Goal: Task Accomplishment & Management: Complete application form

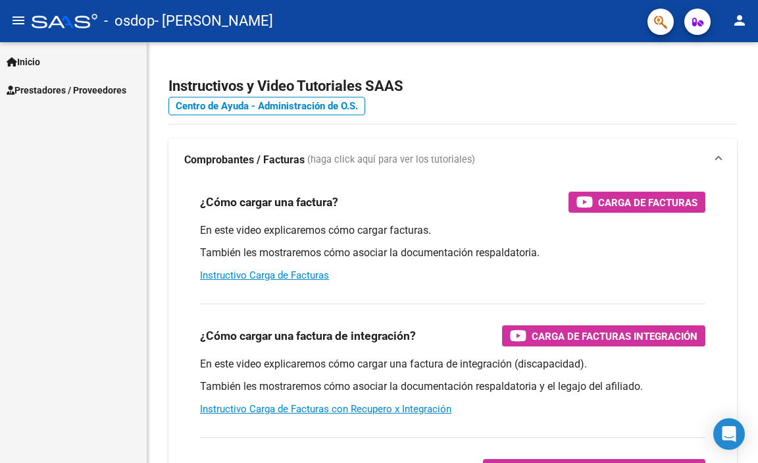
click at [25, 90] on span "Prestadores / Proveedores" at bounding box center [67, 90] width 120 height 14
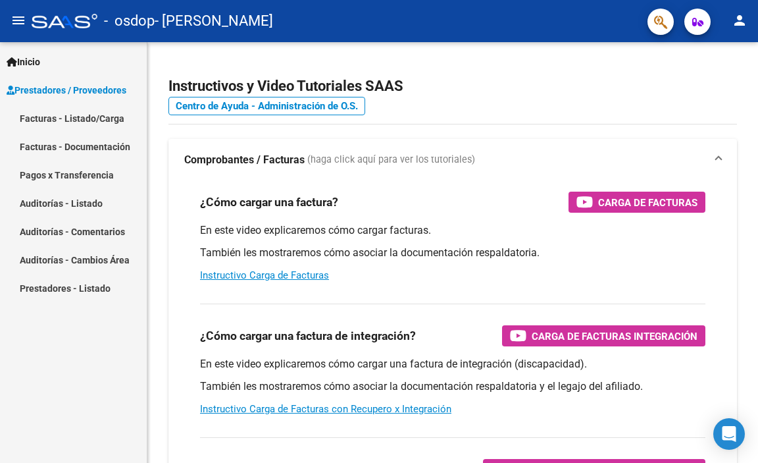
click at [83, 118] on link "Facturas - Listado/Carga" at bounding box center [73, 118] width 147 height 28
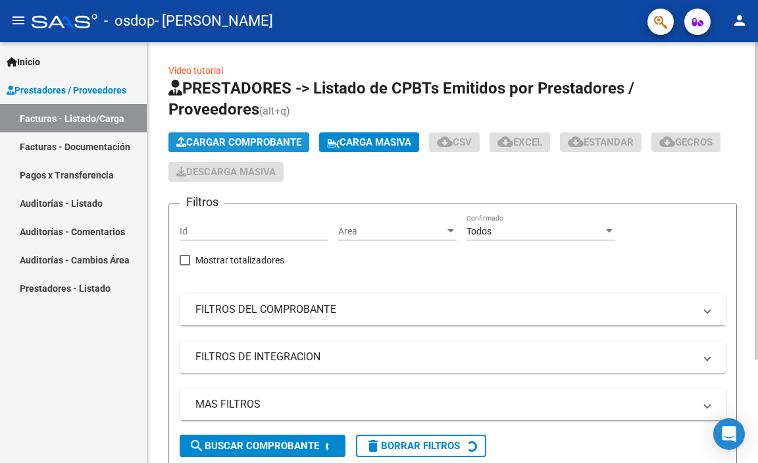
click at [204, 138] on span "Cargar Comprobante" at bounding box center [238, 142] width 125 height 12
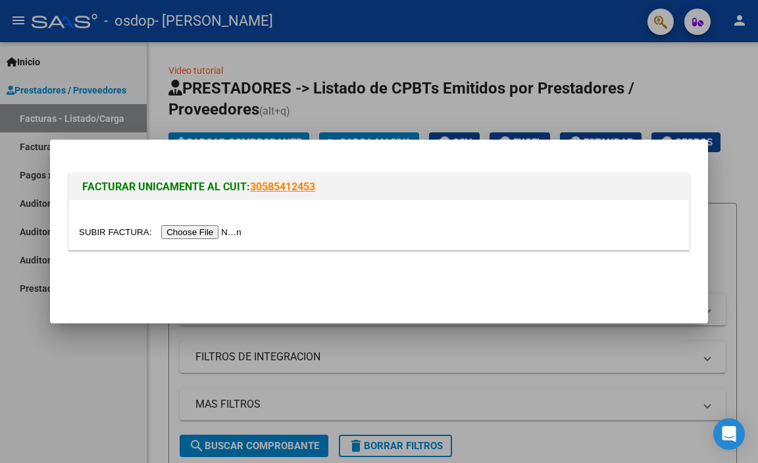
click at [199, 232] on input "file" at bounding box center [162, 232] width 166 height 14
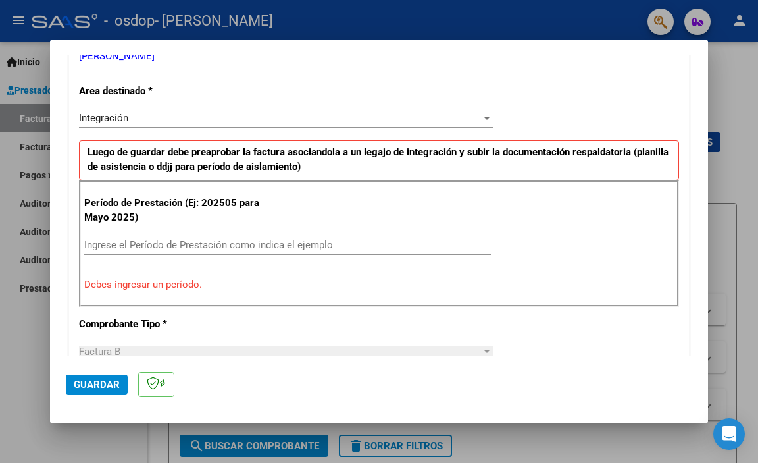
scroll to position [283, 0]
click at [178, 247] on input "Ingrese el Período de Prestación como indica el ejemplo" at bounding box center [287, 244] width 407 height 12
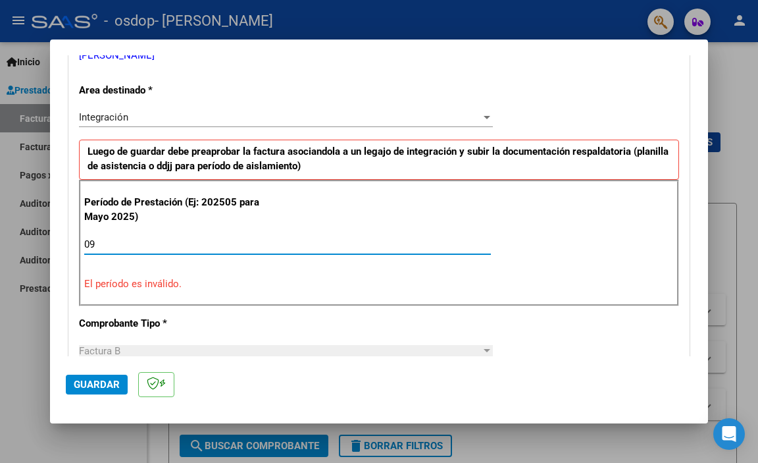
type input "0"
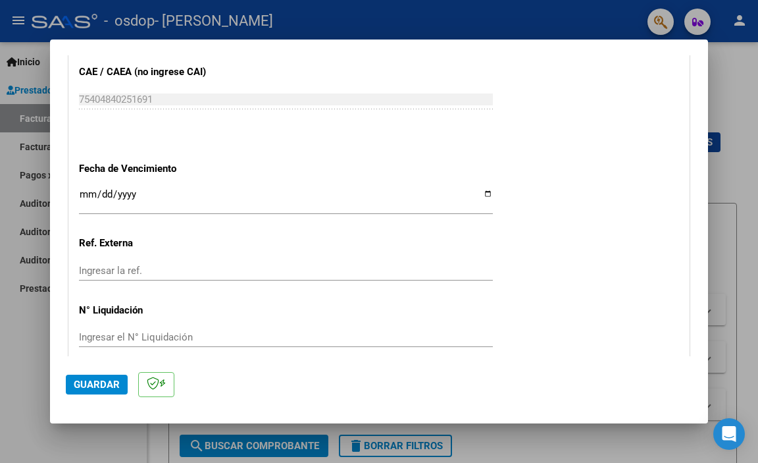
scroll to position [875, 0]
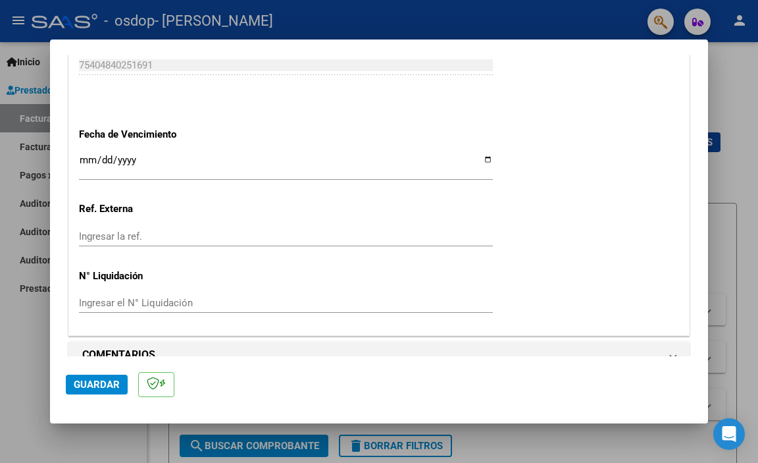
type input "202509"
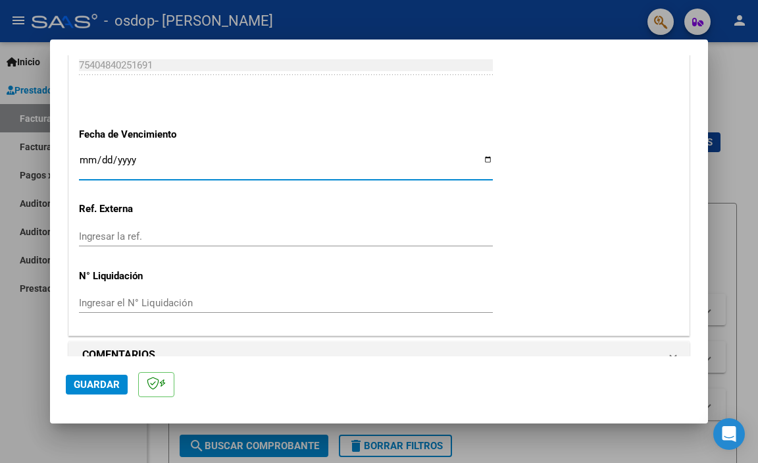
click at [479, 159] on input "Ingresar la fecha" at bounding box center [286, 165] width 414 height 21
type input "[DATE]"
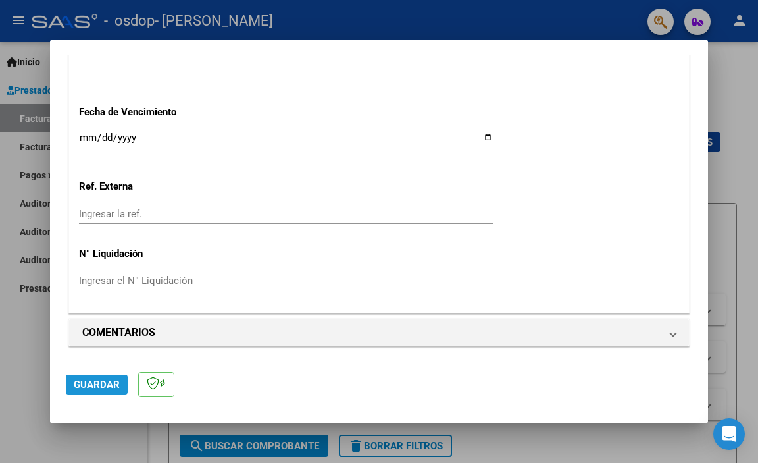
click at [111, 390] on span "Guardar" at bounding box center [97, 384] width 46 height 12
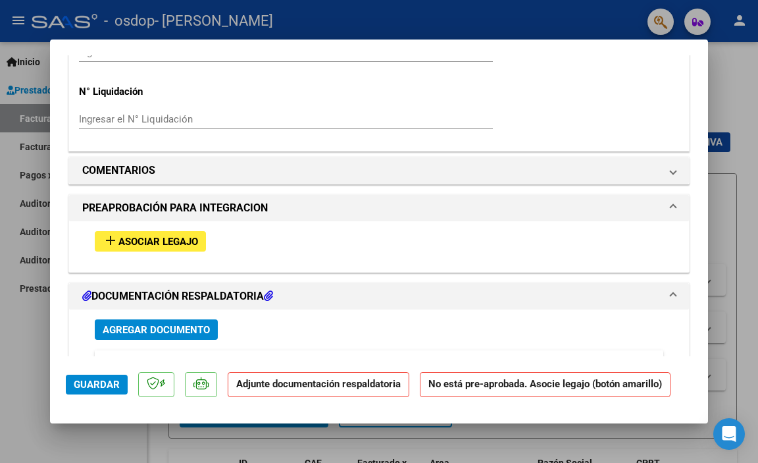
scroll to position [1053, 0]
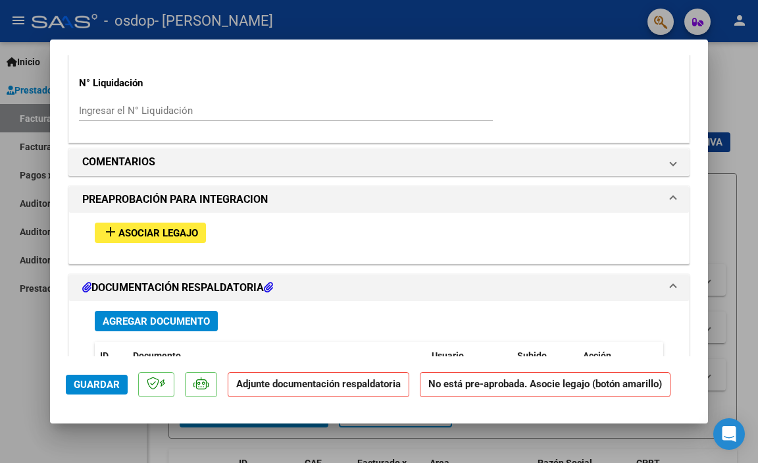
click at [153, 233] on span "Asociar Legajo" at bounding box center [158, 233] width 80 height 12
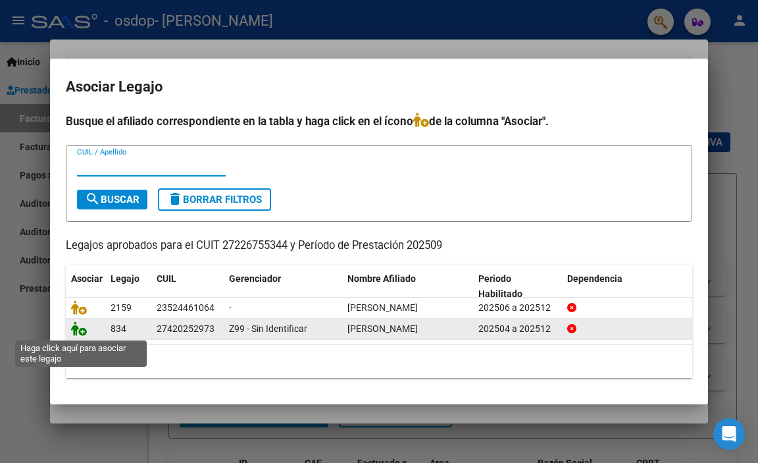
click at [80, 329] on icon at bounding box center [79, 328] width 16 height 14
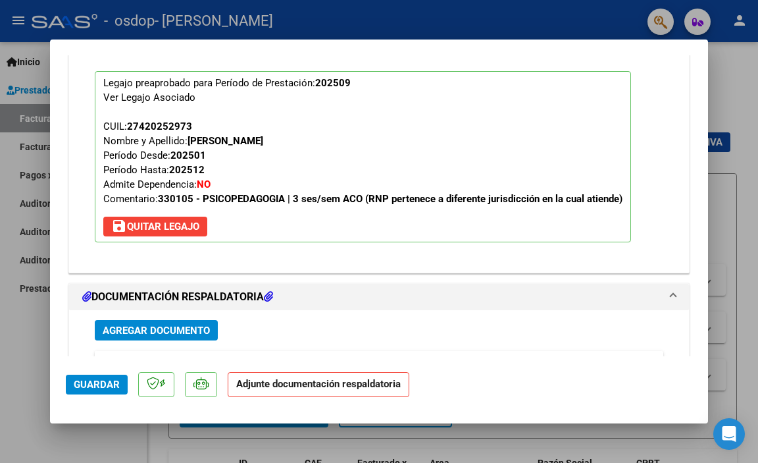
scroll to position [1285, 0]
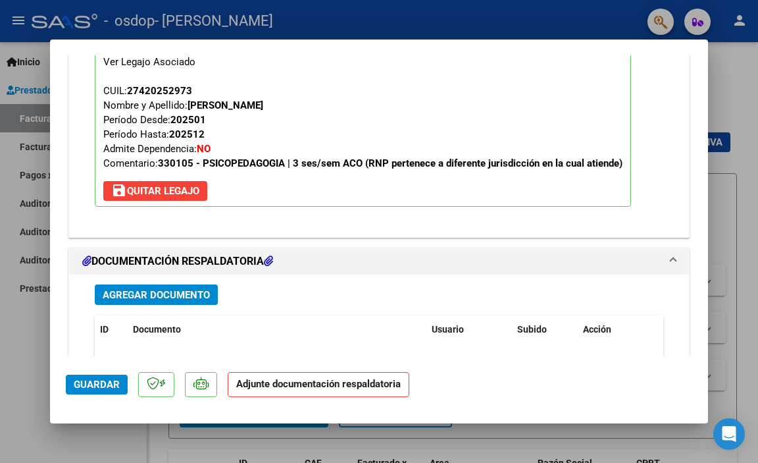
click at [188, 296] on span "Agregar Documento" at bounding box center [156, 295] width 107 height 12
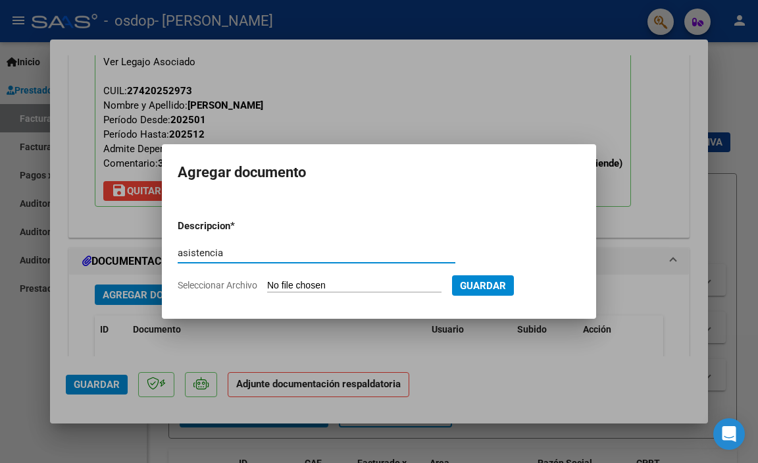
type input "asistencia"
click at [307, 286] on input "Seleccionar Archivo" at bounding box center [354, 286] width 174 height 13
type input "C:\fakepath\ASIST [PERSON_NAME].pdf"
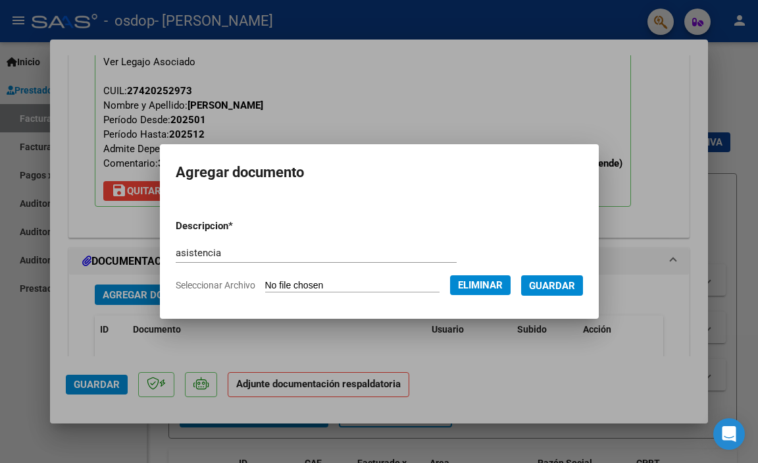
click at [575, 282] on span "Guardar" at bounding box center [552, 286] width 46 height 12
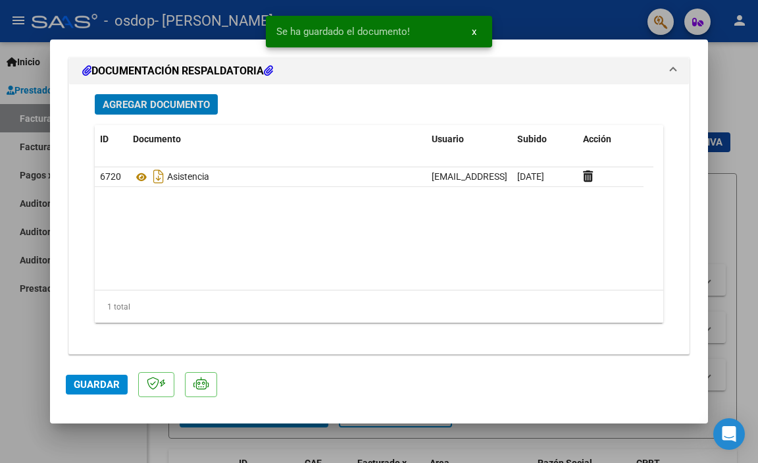
scroll to position [1483, 0]
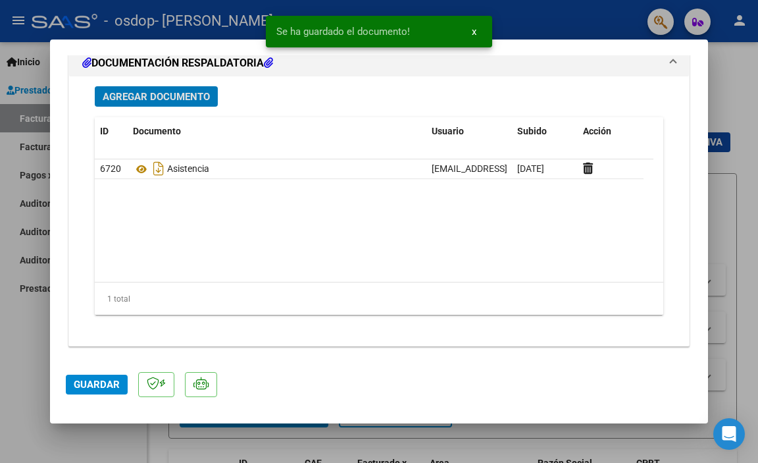
click at [79, 385] on span "Guardar" at bounding box center [97, 384] width 46 height 12
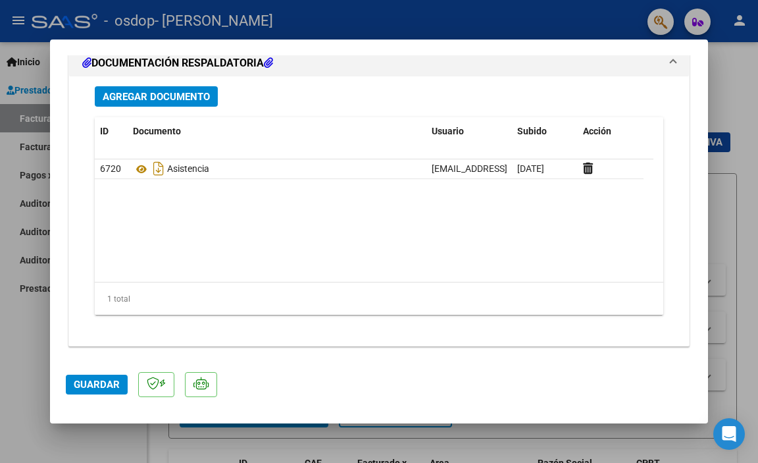
click at [30, 117] on div at bounding box center [379, 231] width 758 height 463
type input "$ 0,00"
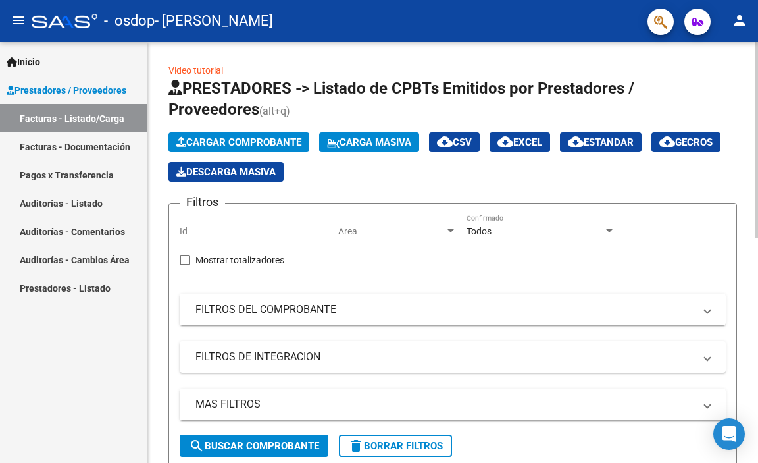
click at [299, 448] on span "search Buscar Comprobante" at bounding box center [254, 446] width 130 height 12
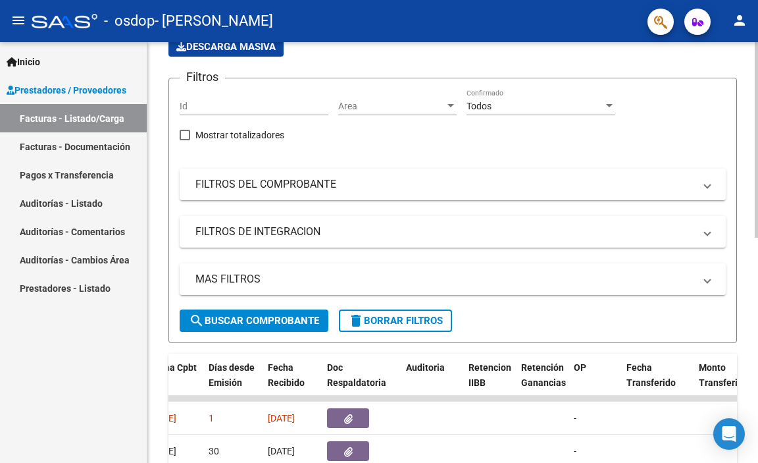
scroll to position [286, 0]
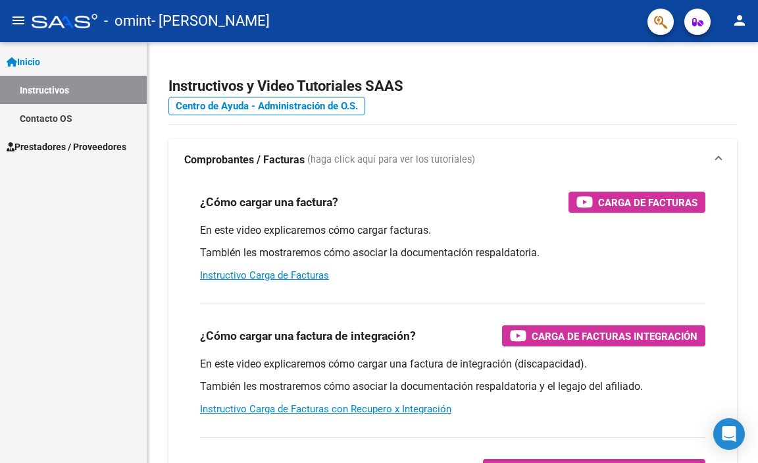
click at [77, 149] on span "Prestadores / Proveedores" at bounding box center [67, 147] width 120 height 14
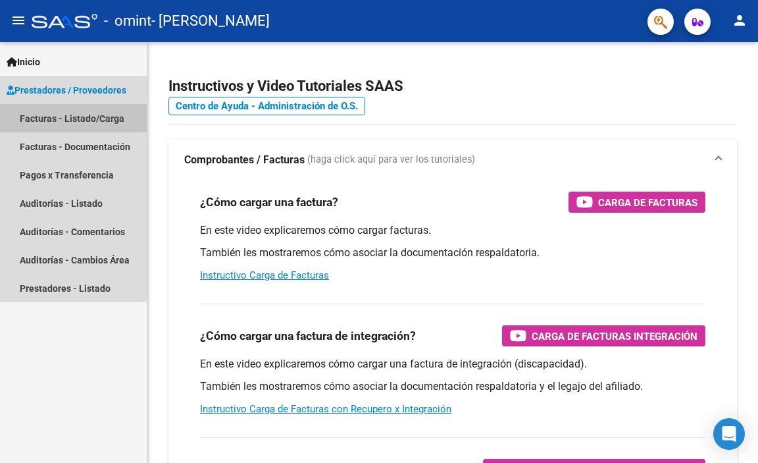
click at [78, 116] on link "Facturas - Listado/Carga" at bounding box center [73, 118] width 147 height 28
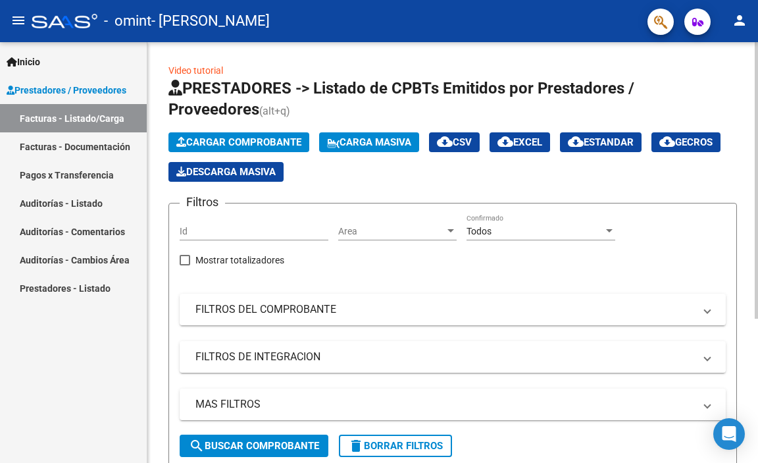
click at [238, 142] on span "Cargar Comprobante" at bounding box center [238, 142] width 125 height 12
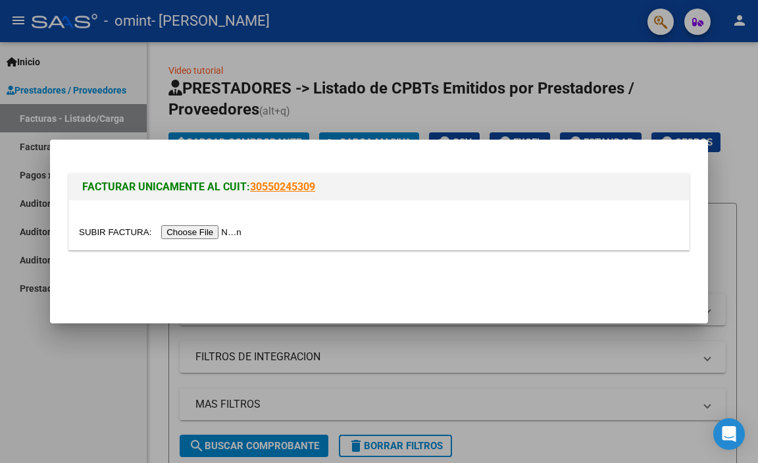
click at [221, 234] on input "file" at bounding box center [162, 232] width 166 height 14
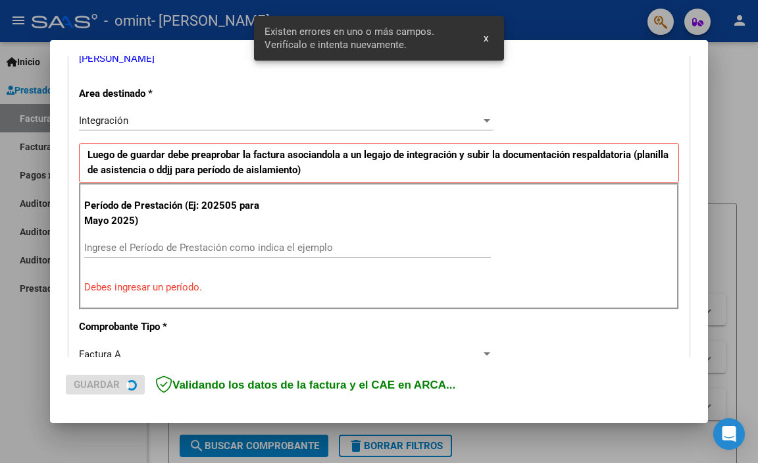
scroll to position [283, 0]
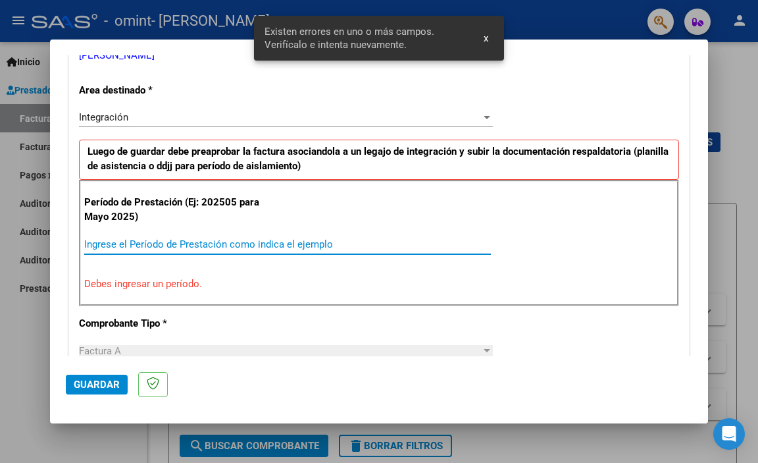
click at [226, 242] on input "Ingrese el Período de Prestación como indica el ejemplo" at bounding box center [287, 244] width 407 height 12
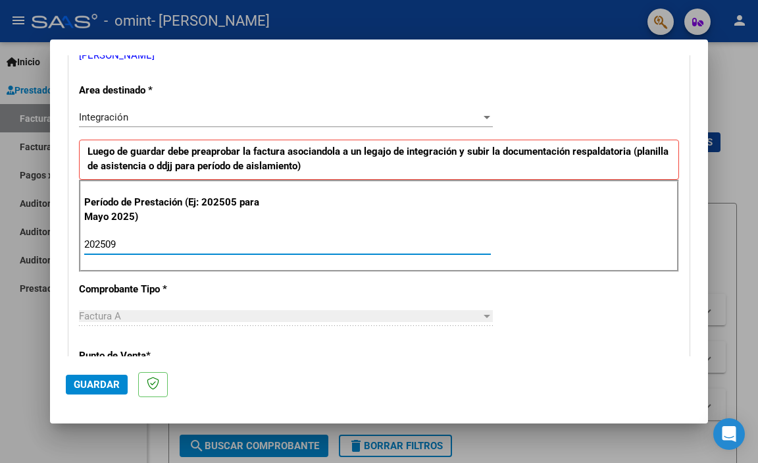
click at [283, 238] on input "202509" at bounding box center [287, 244] width 407 height 12
type input "202509"
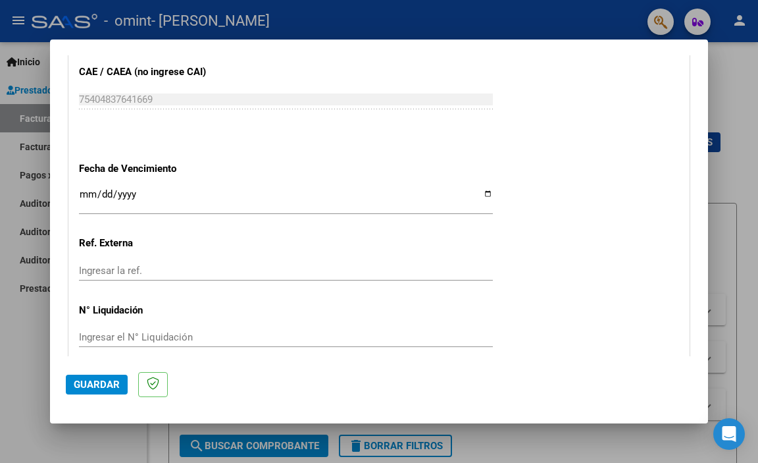
scroll to position [875, 0]
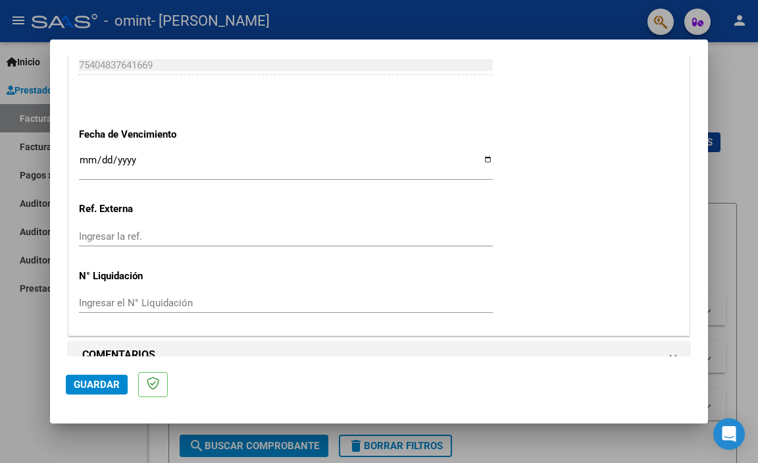
click at [484, 161] on input "Ingresar la fecha" at bounding box center [286, 165] width 414 height 21
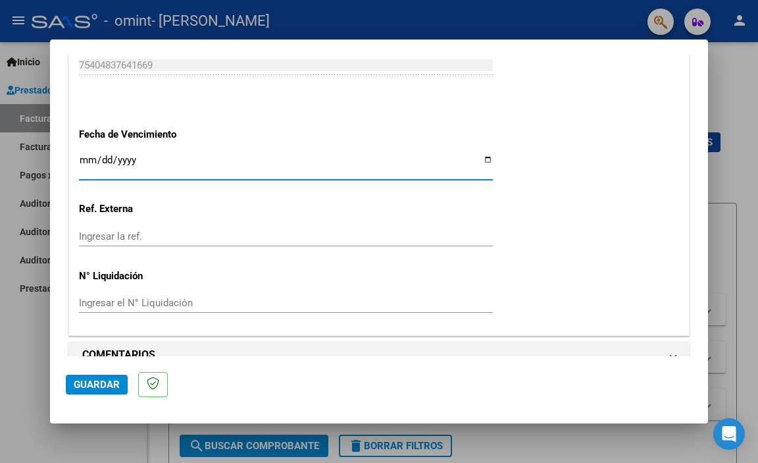
type input "[DATE]"
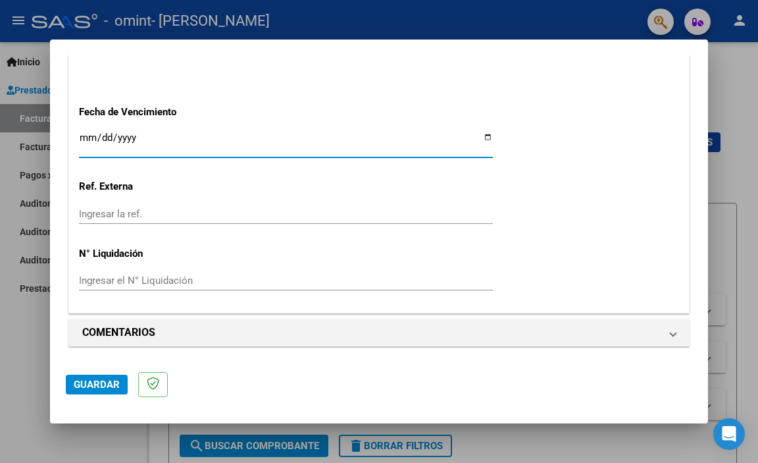
click at [97, 382] on span "Guardar" at bounding box center [97, 384] width 46 height 12
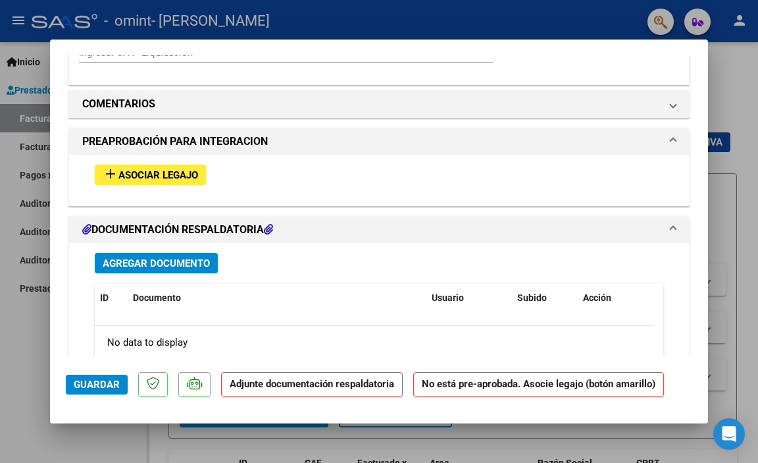
scroll to position [1119, 0]
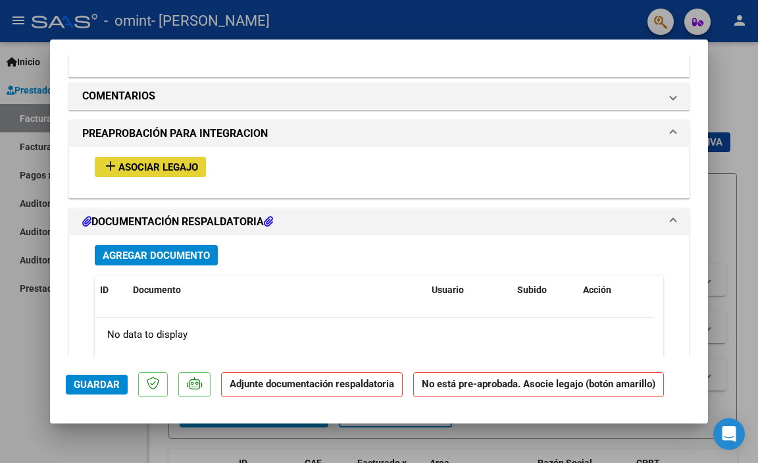
click at [151, 165] on span "Asociar Legajo" at bounding box center [158, 167] width 80 height 12
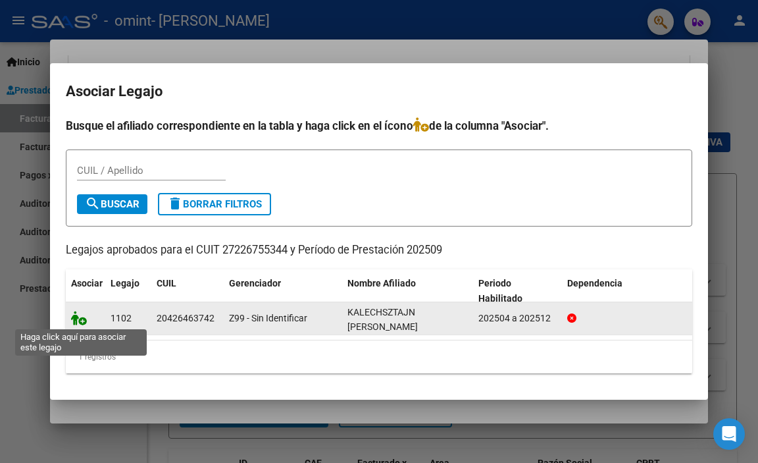
click at [82, 322] on icon at bounding box center [79, 318] width 16 height 14
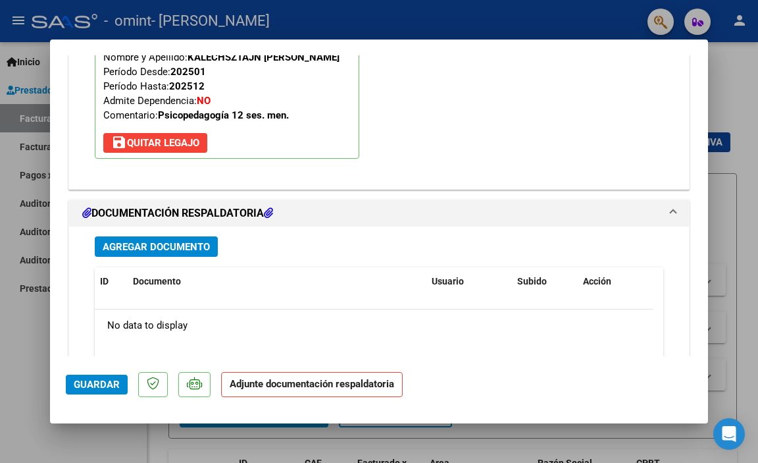
scroll to position [1350, 0]
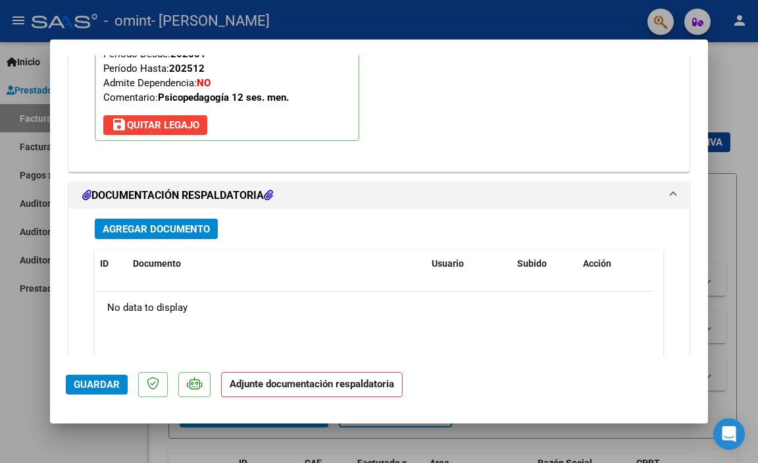
click at [182, 227] on span "Agregar Documento" at bounding box center [156, 229] width 107 height 12
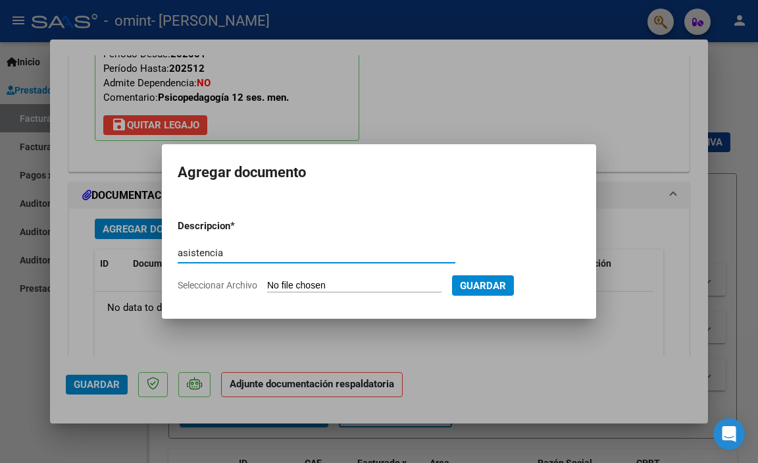
type input "asistencia"
click at [355, 287] on input "Seleccionar Archivo" at bounding box center [354, 286] width 174 height 13
type input "C:\fakepath\ASIST DANIEL KALEJTAJ N.pdf"
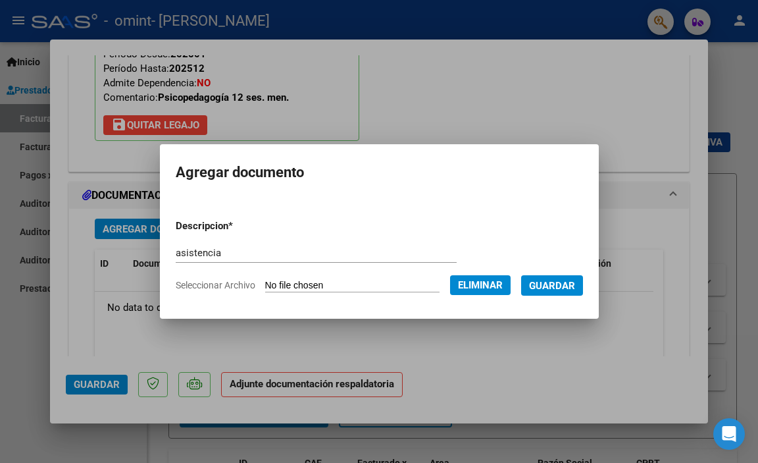
click at [575, 281] on span "Guardar" at bounding box center [552, 286] width 46 height 12
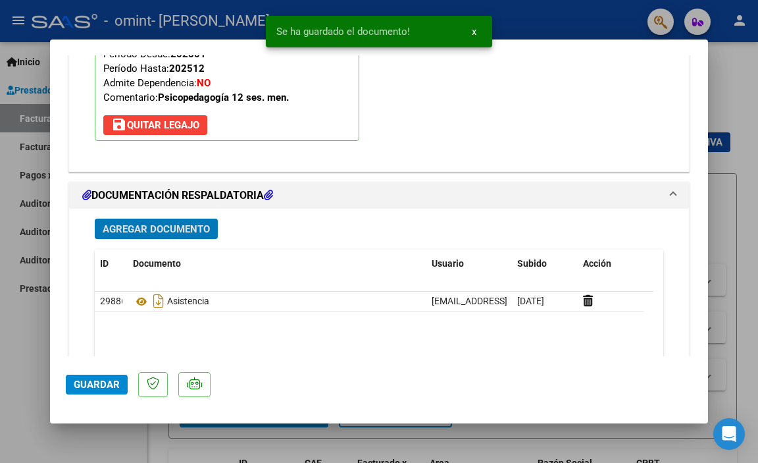
click at [102, 385] on span "Guardar" at bounding box center [97, 384] width 46 height 12
click at [13, 314] on div at bounding box center [379, 231] width 758 height 463
type input "$ 0,00"
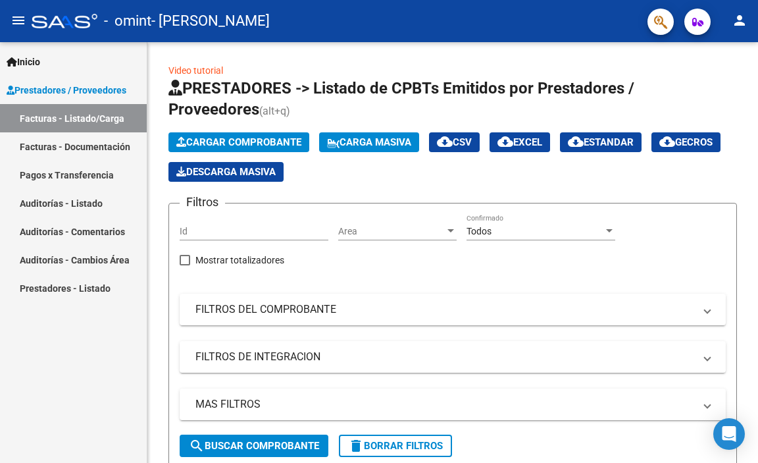
click at [67, 149] on link "Facturas - Documentación" at bounding box center [73, 146] width 147 height 28
